Goal: Task Accomplishment & Management: Use online tool/utility

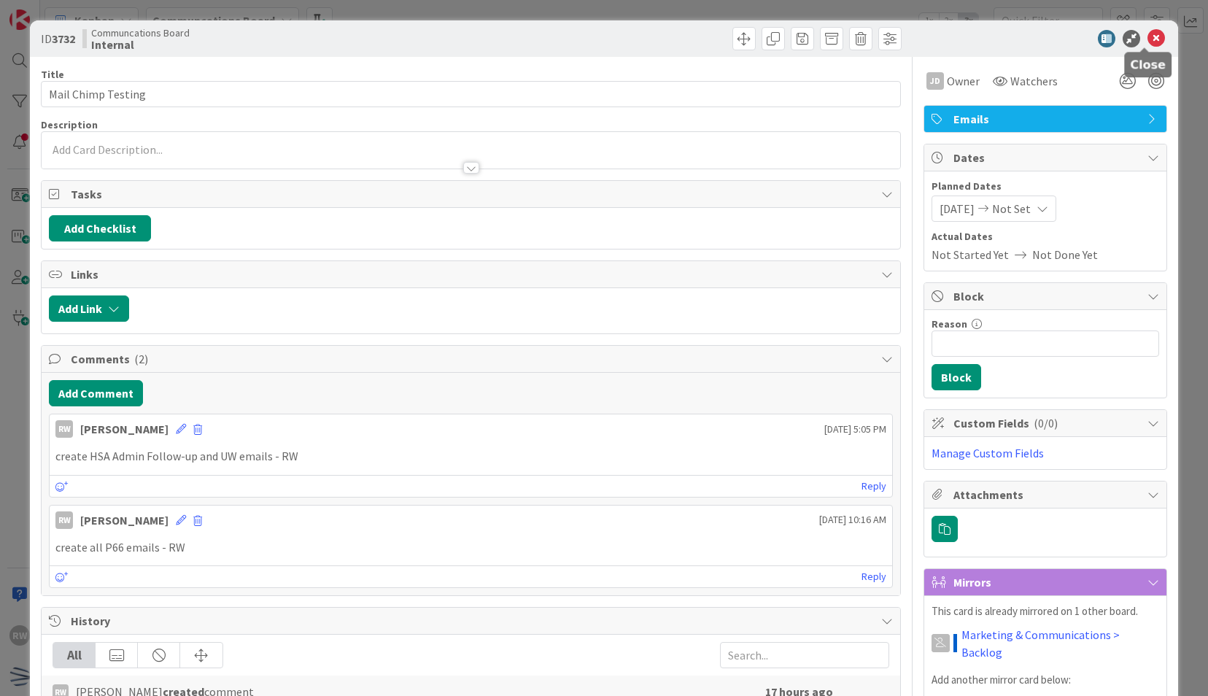
click at [1147, 42] on icon at bounding box center [1156, 39] width 18 height 18
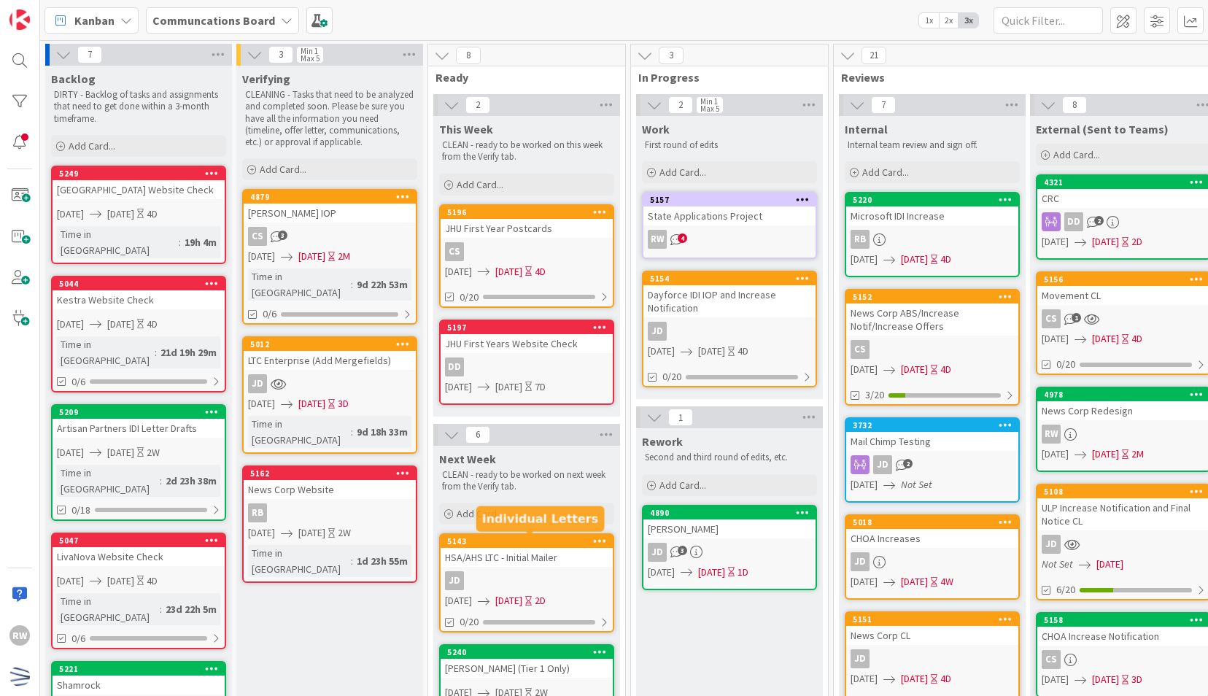
click at [544, 564] on div "HSA/AHS LTC - Initial Mailer" at bounding box center [526, 557] width 172 height 19
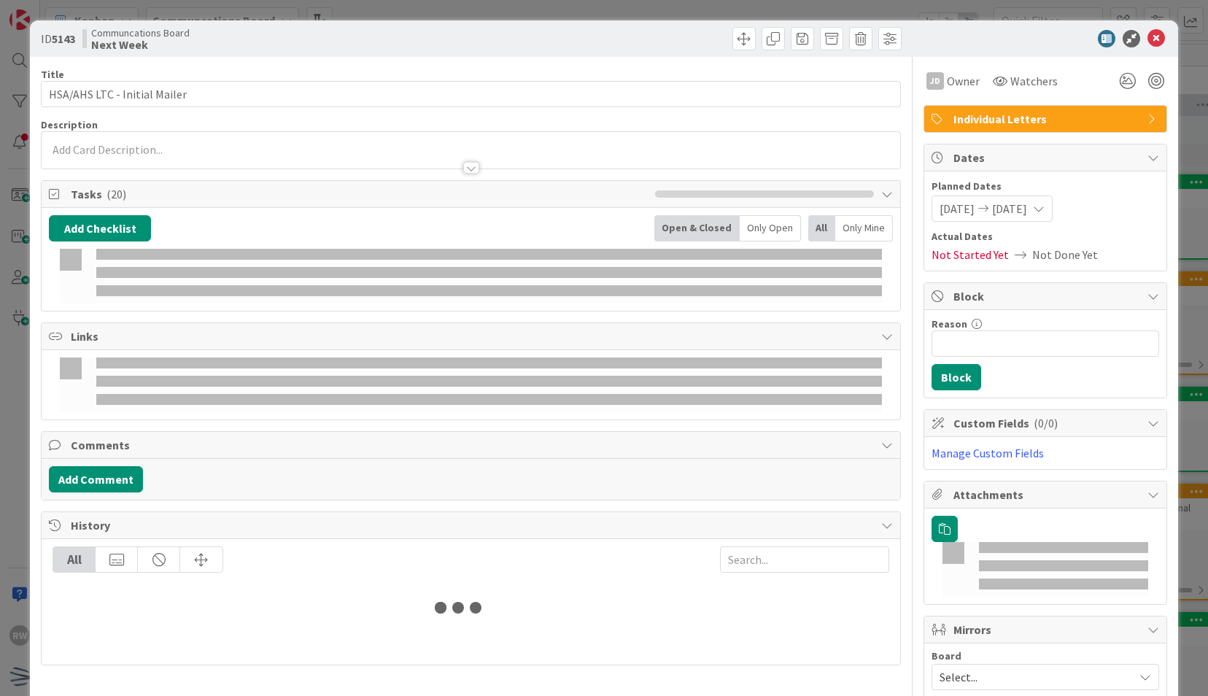
click at [974, 201] on span "[DATE]" at bounding box center [956, 209] width 35 height 18
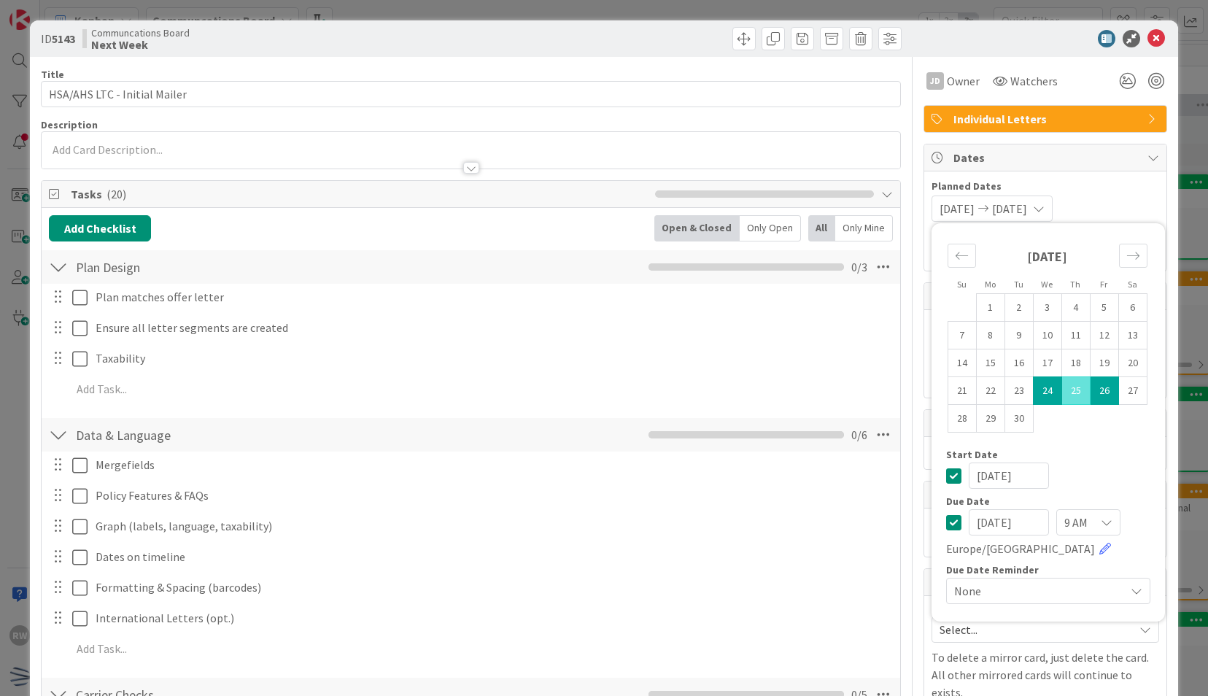
click at [1042, 395] on td "24" at bounding box center [1047, 391] width 28 height 28
click at [1008, 423] on td "30" at bounding box center [1018, 419] width 28 height 28
type input "[DATE]"
click at [1151, 50] on div "ID 5143 Communcations Board Next Week" at bounding box center [603, 38] width 1147 height 36
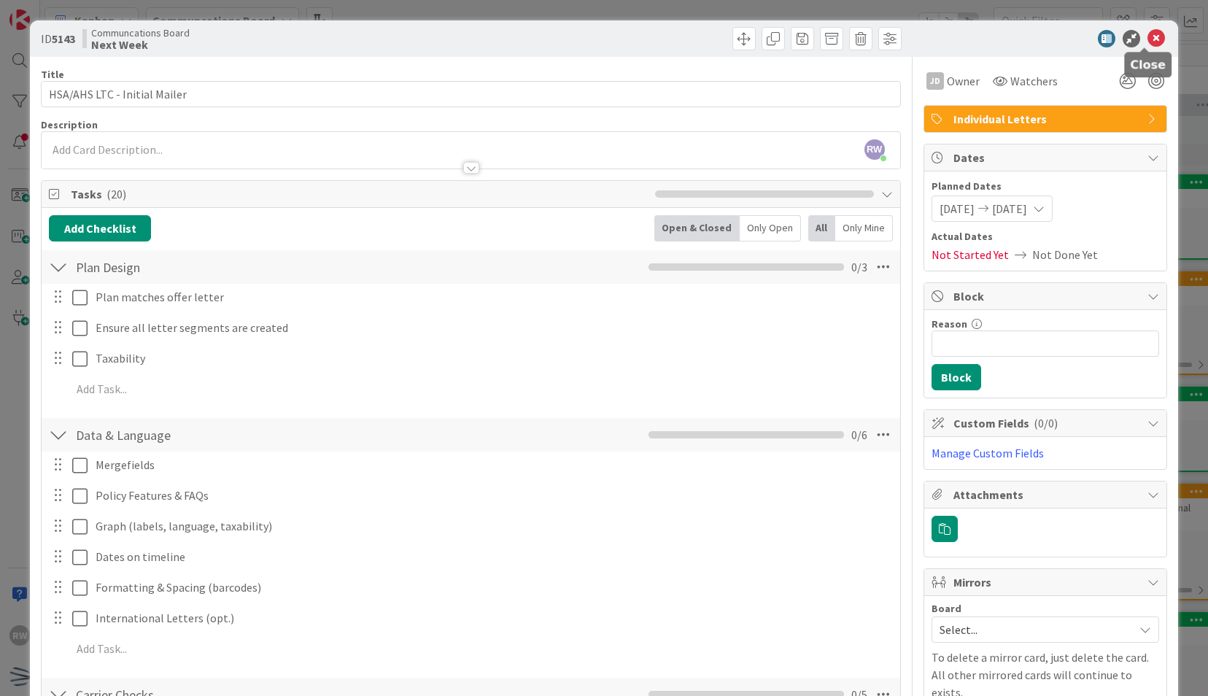
click at [1147, 38] on icon at bounding box center [1156, 39] width 18 height 18
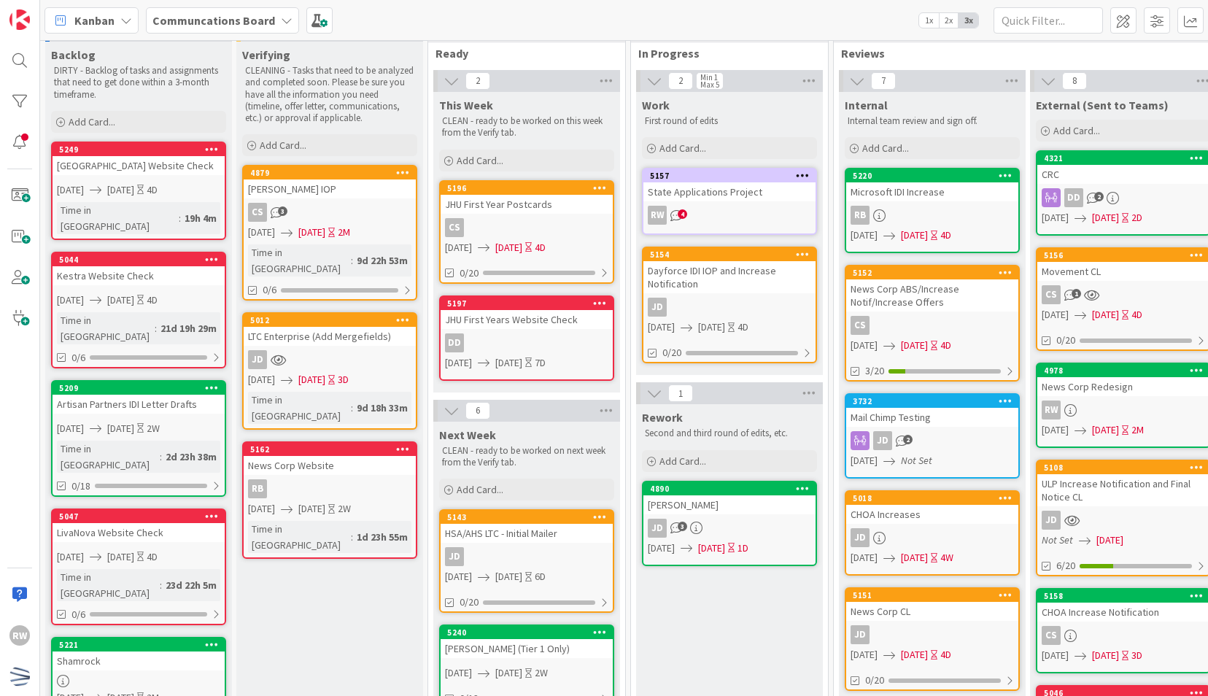
scroll to position [10, 0]
